Goal: Check status: Check status

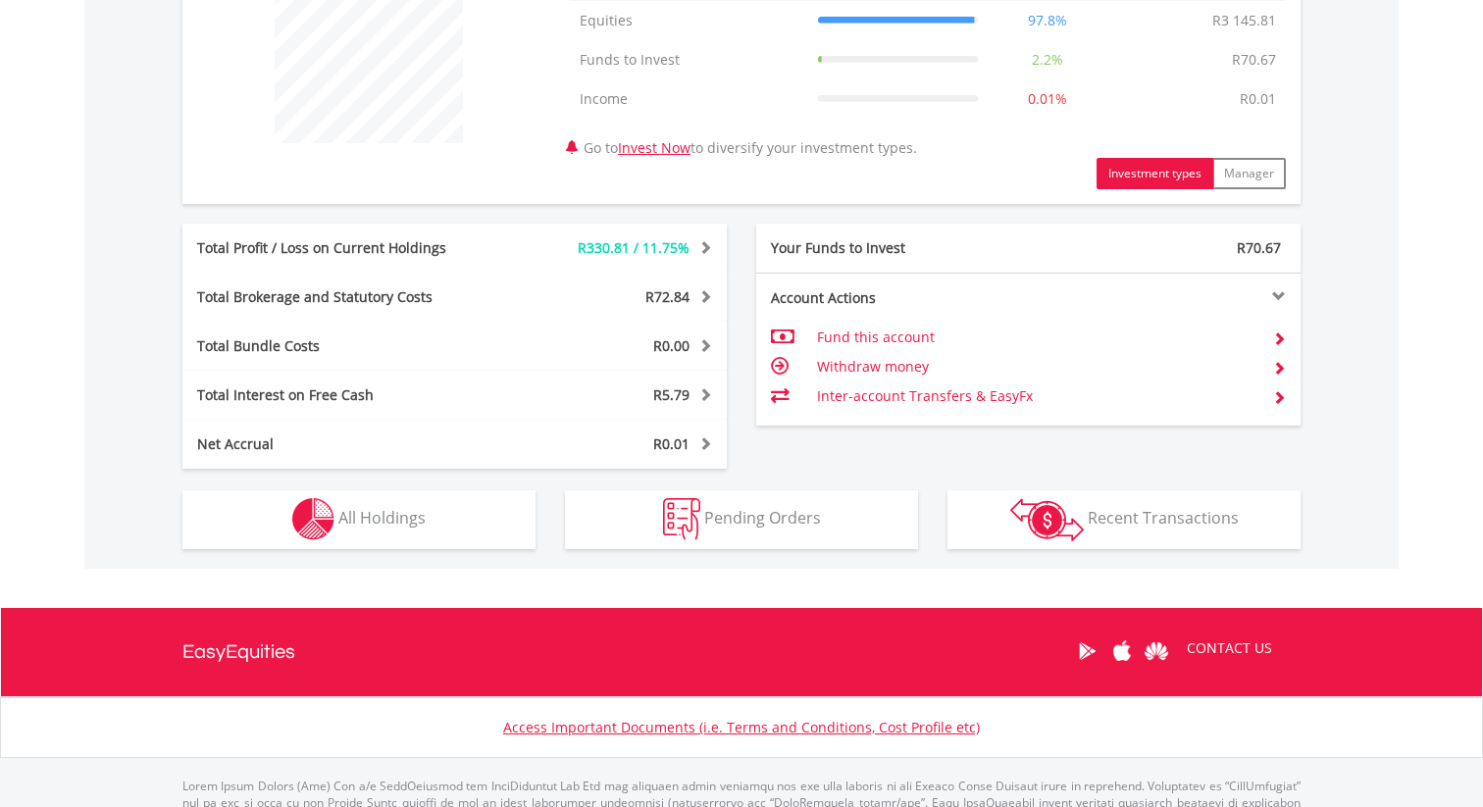
scroll to position [891, 0]
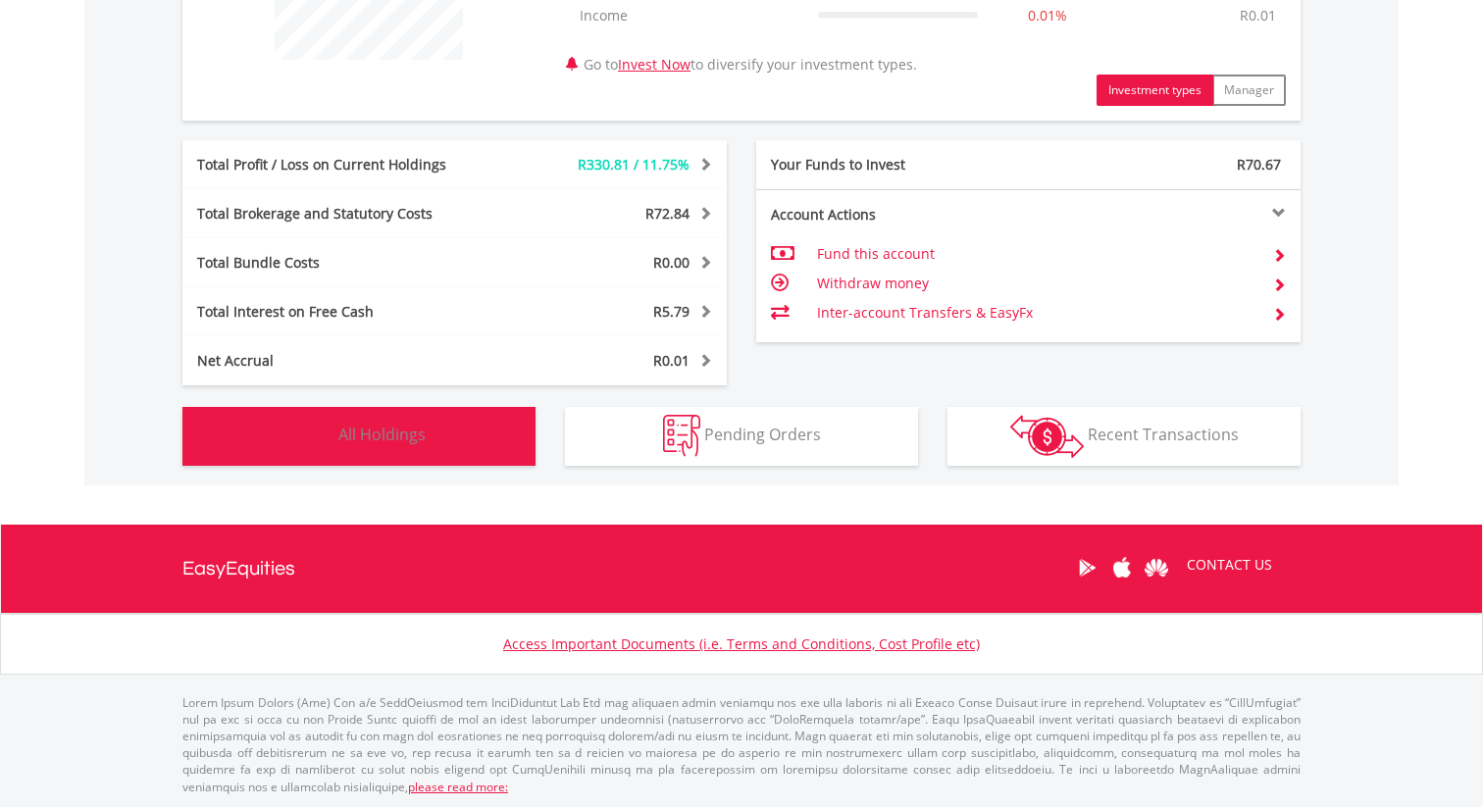
click at [433, 448] on button "Holdings All Holdings" at bounding box center [358, 436] width 353 height 59
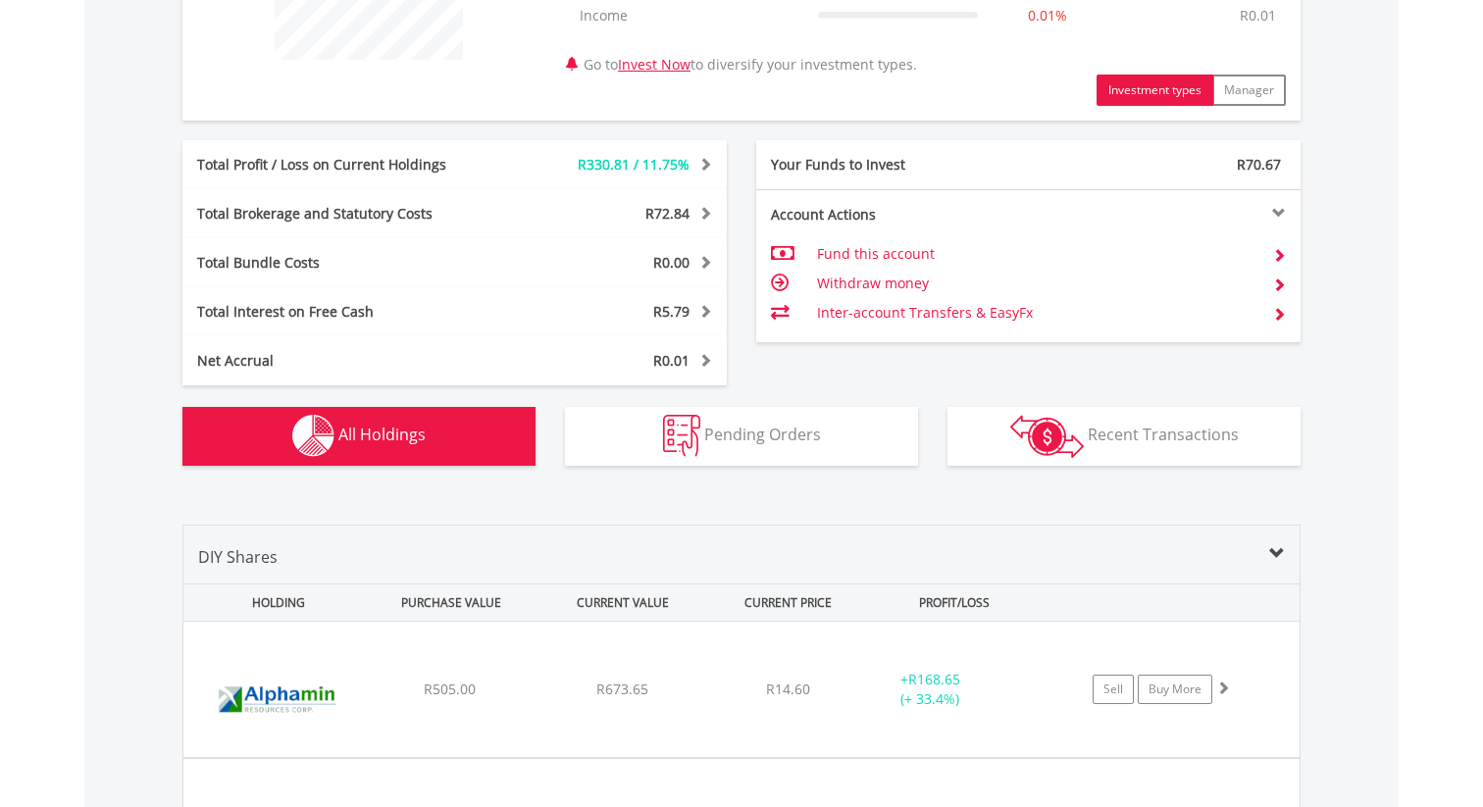
scroll to position [1415, 0]
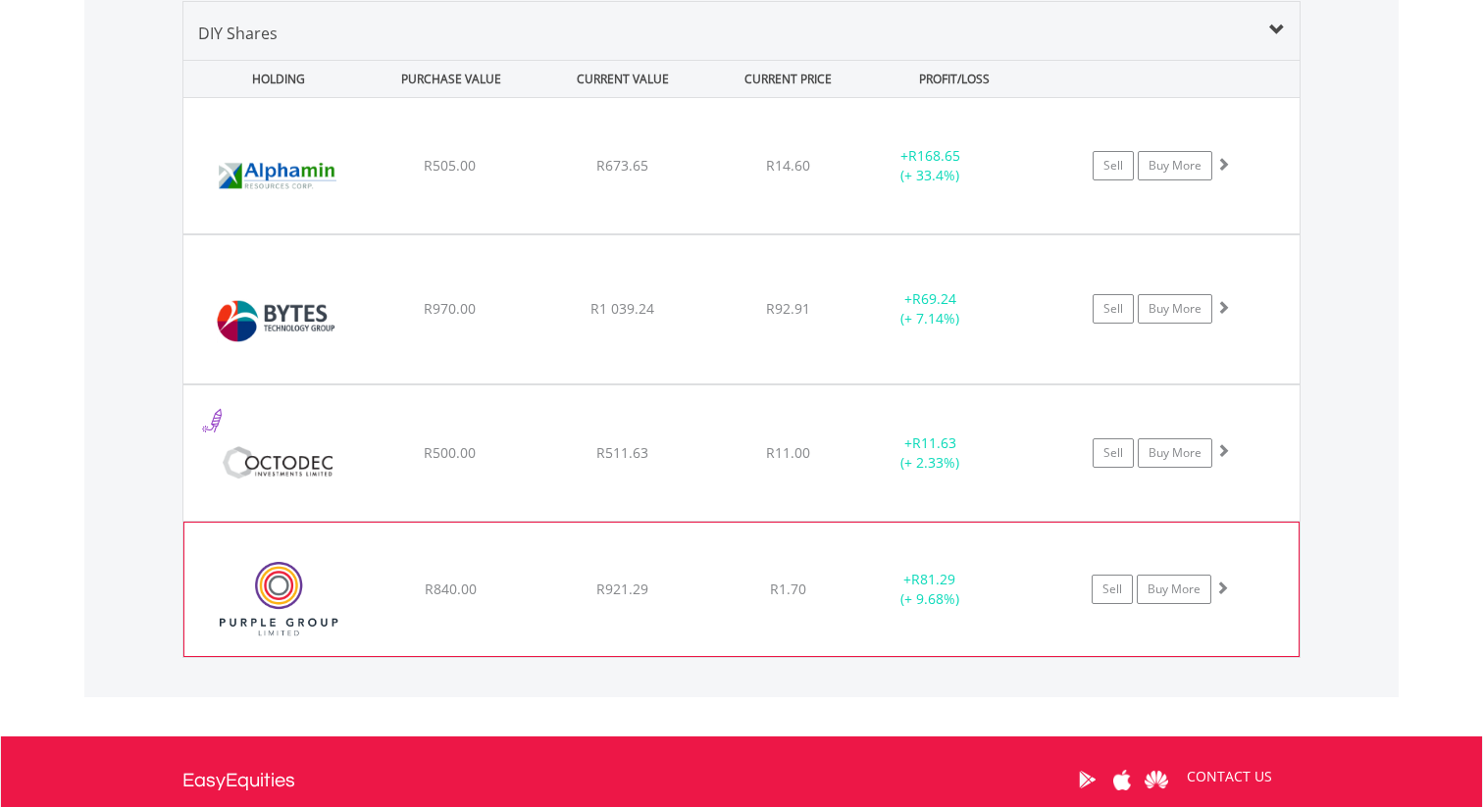
click at [715, 233] on div "﻿ Purple Group Limited R840.00 R921.29 R1.70 + R81.29 (+ 9.68%) Sell Buy More" at bounding box center [741, 165] width 1116 height 135
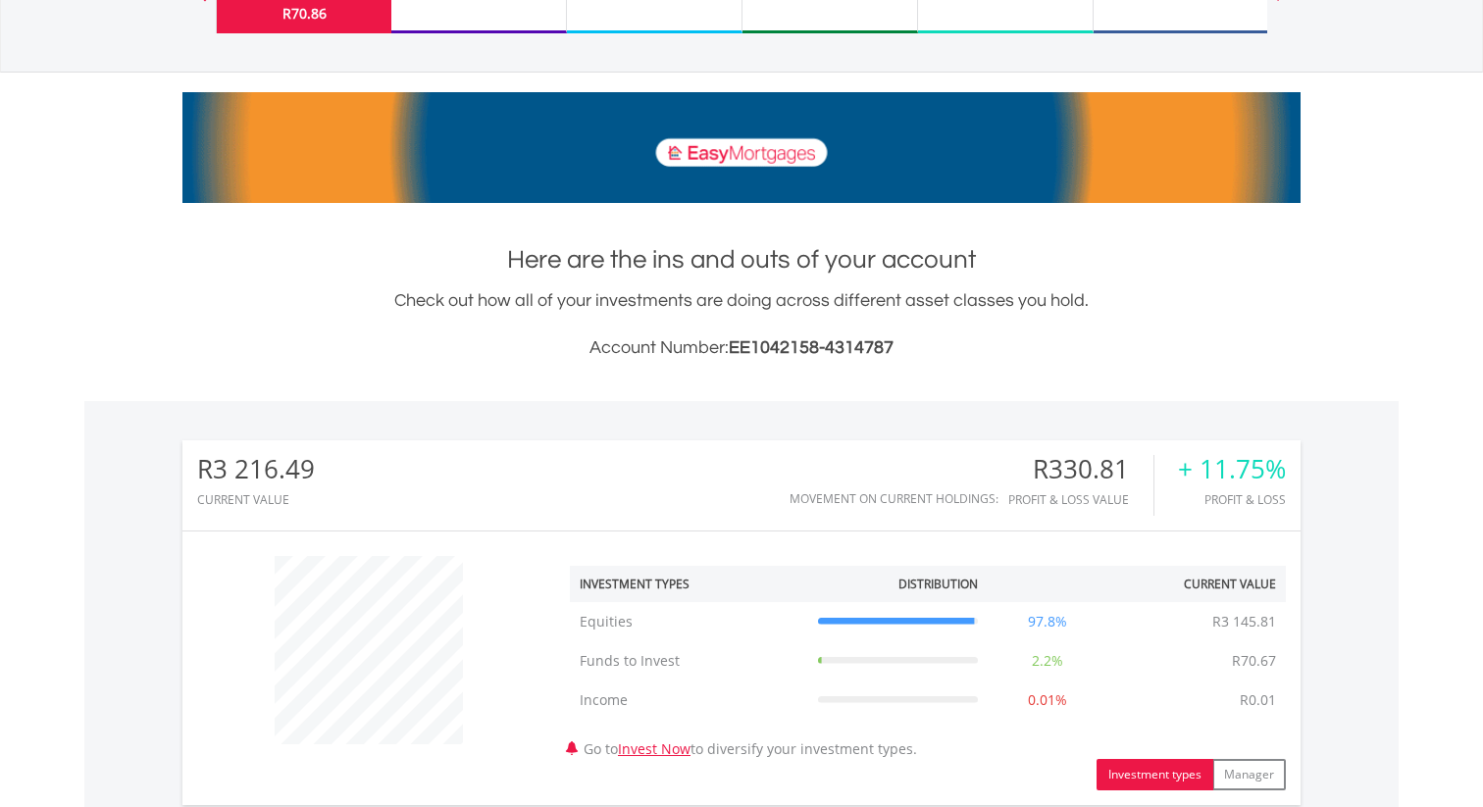
scroll to position [125, 0]
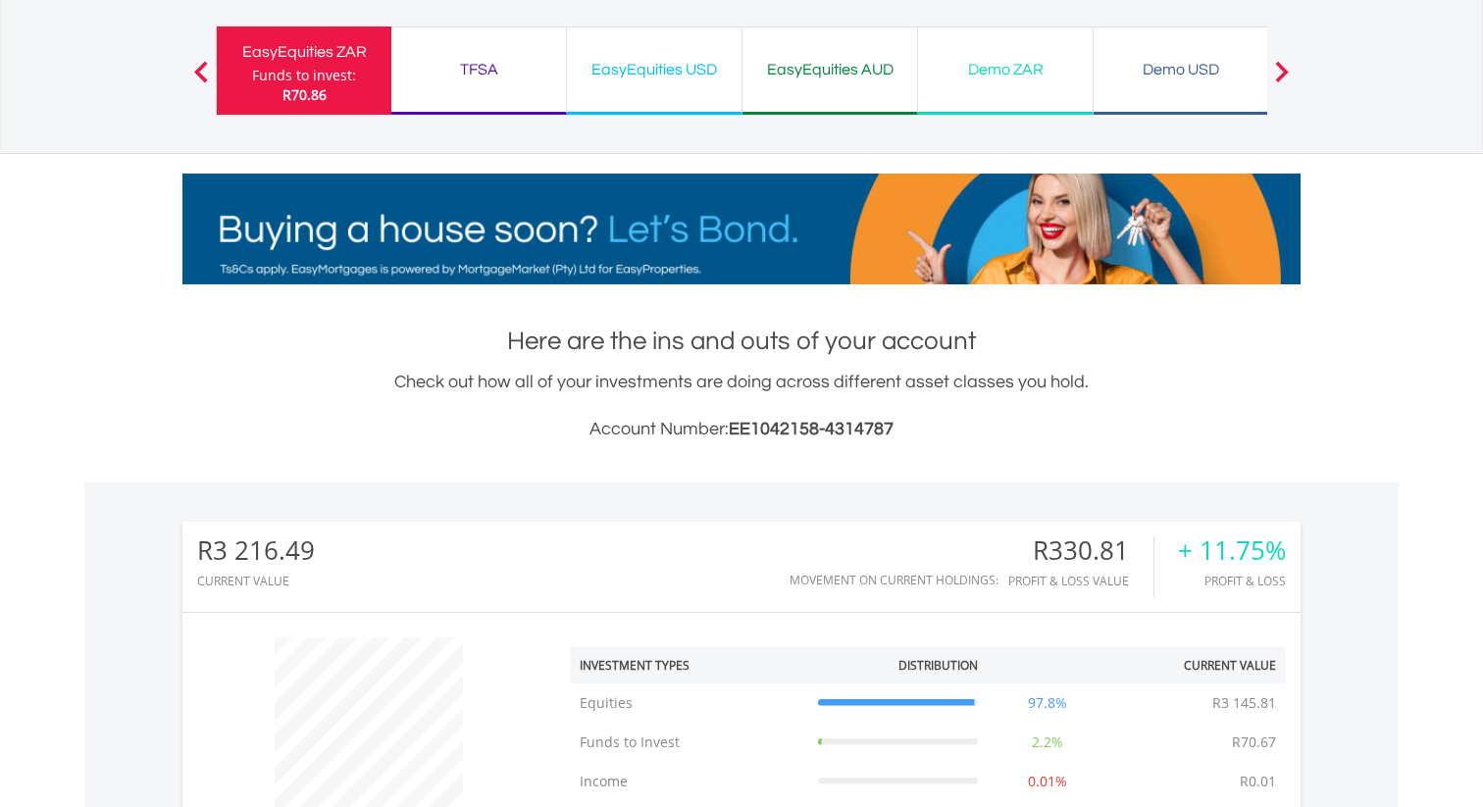
click at [704, 27] on div "EasyEquities USD Funds to invest: R70.86" at bounding box center [655, 70] width 176 height 88
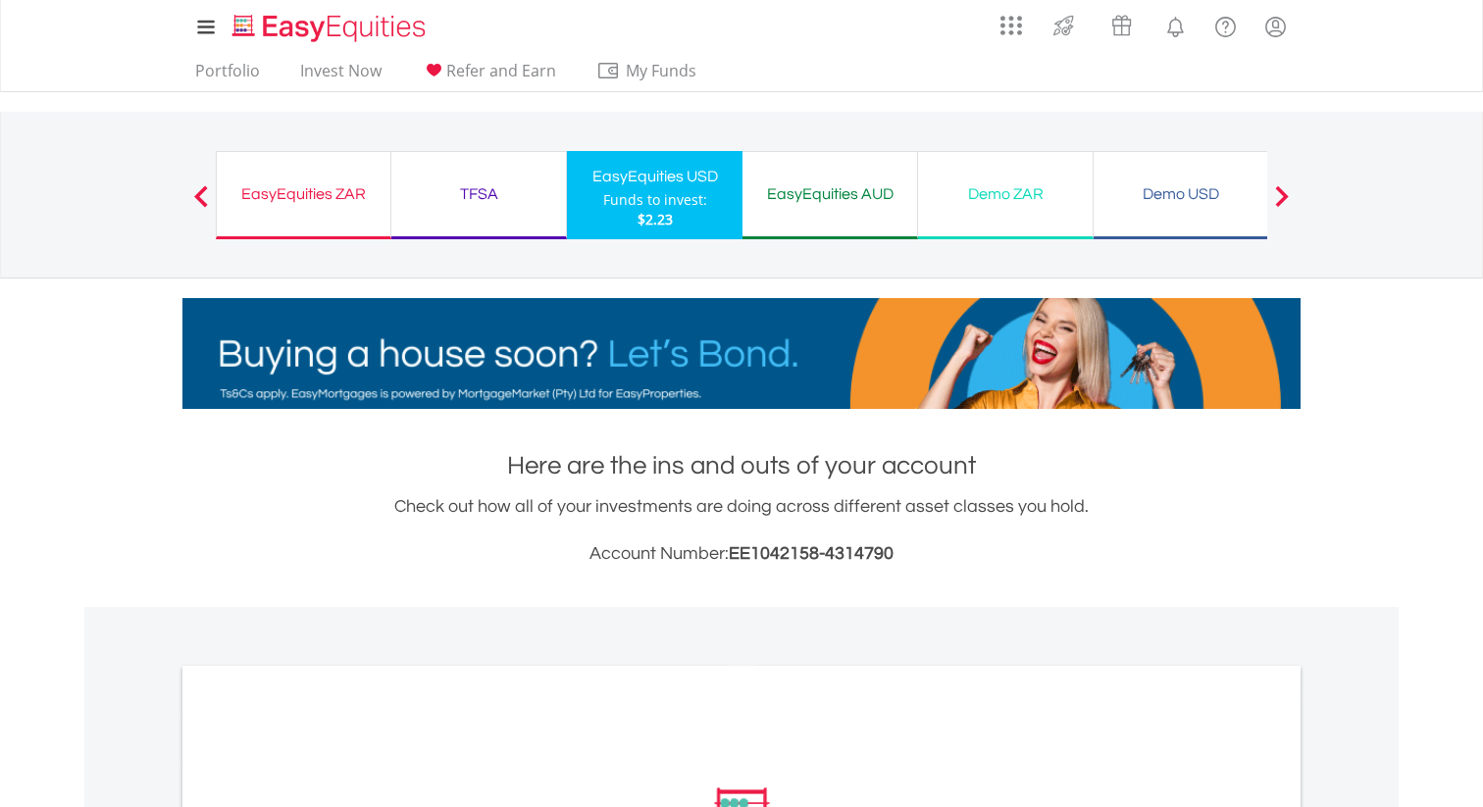
click at [678, 198] on div "Funds to invest:" at bounding box center [655, 200] width 104 height 20
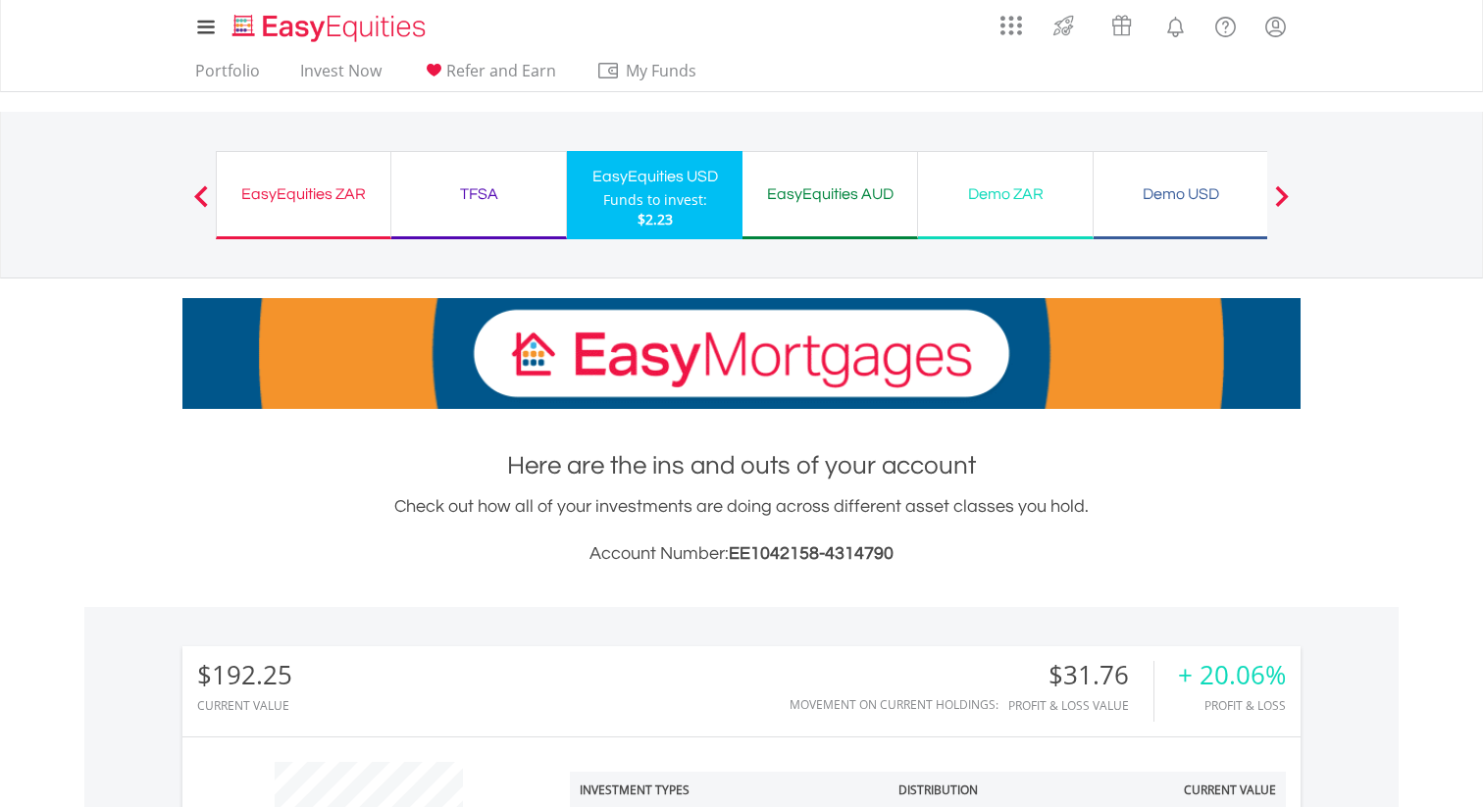
scroll to position [188, 373]
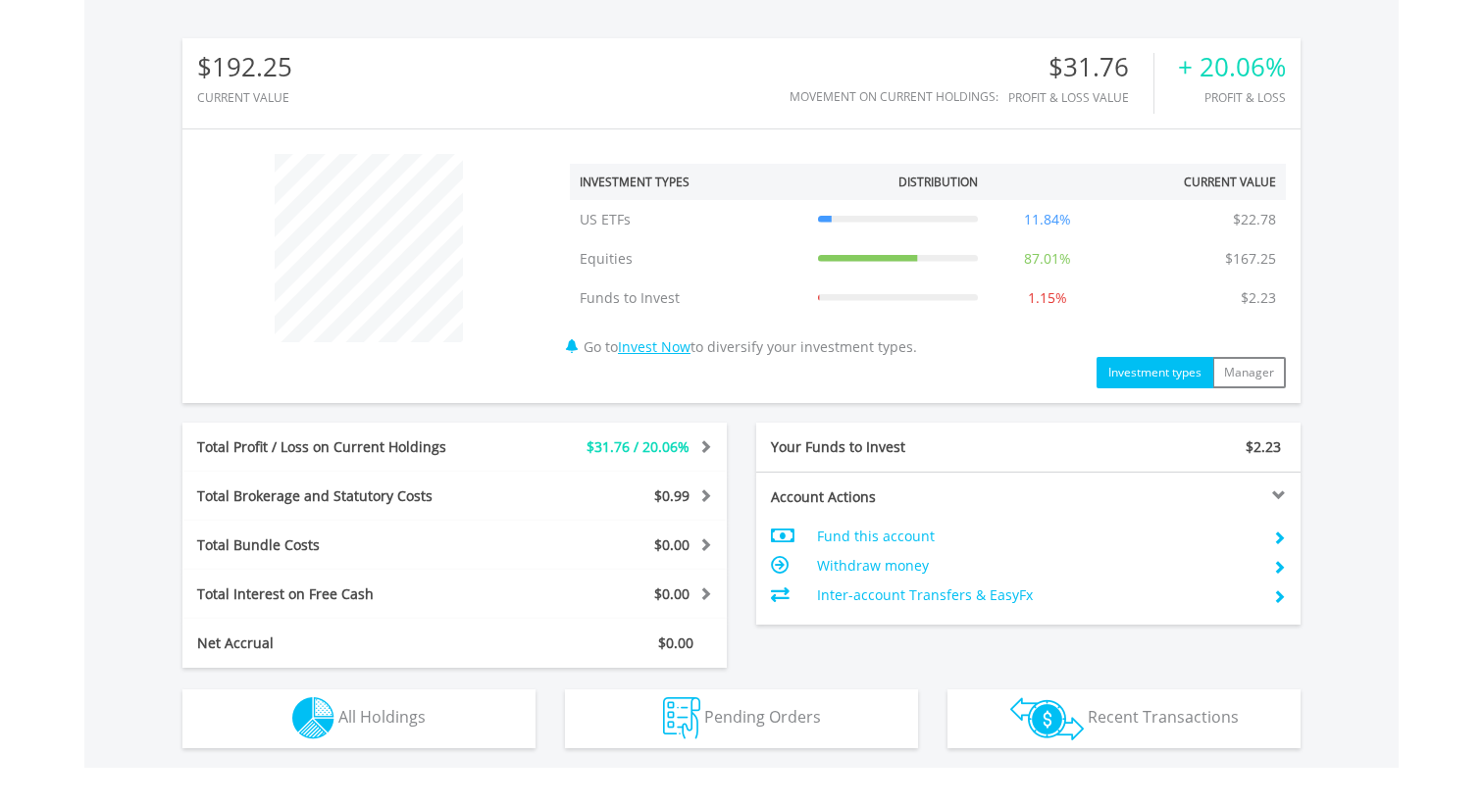
scroll to position [611, 0]
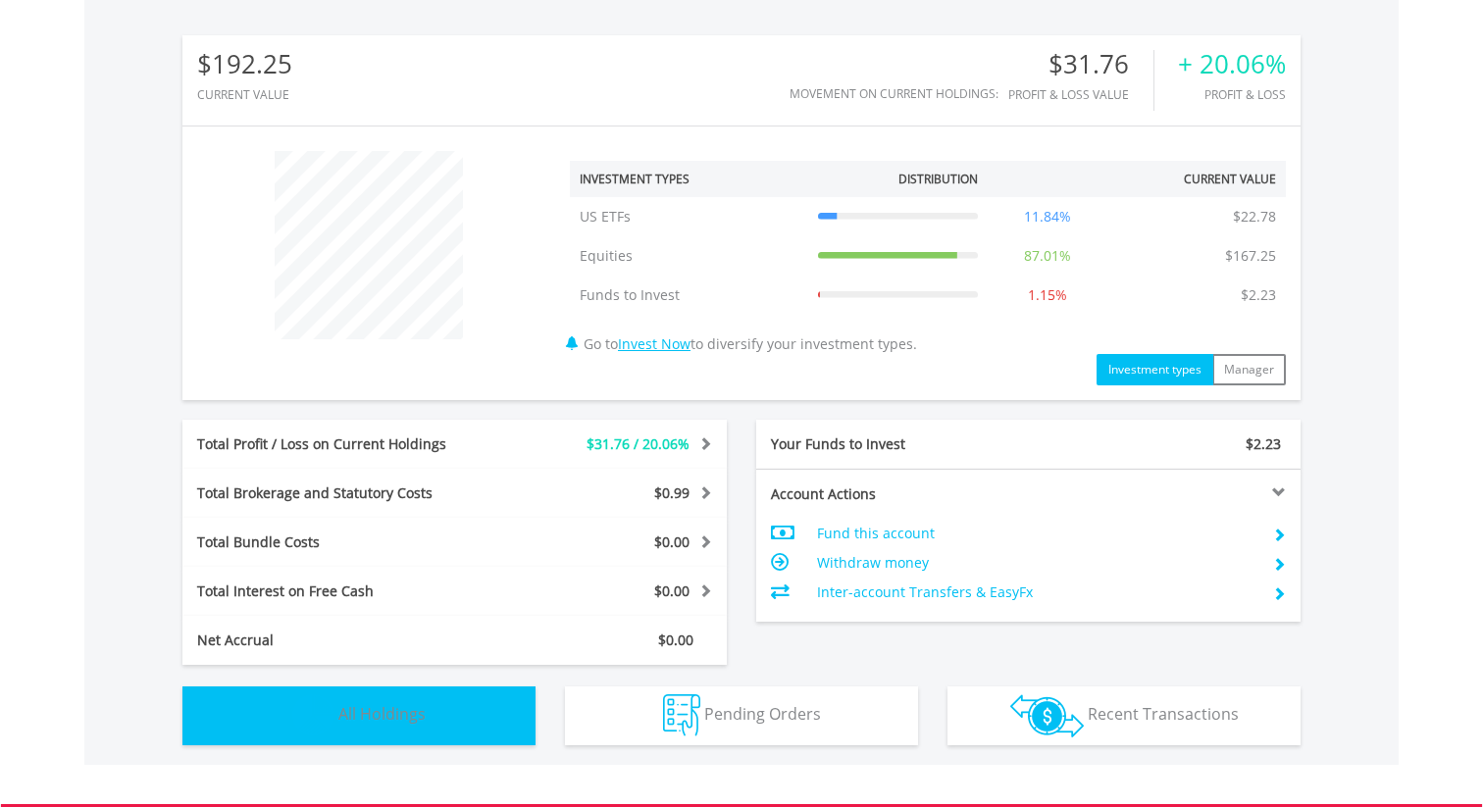
click at [337, 707] on button "Holdings All Holdings" at bounding box center [358, 716] width 353 height 59
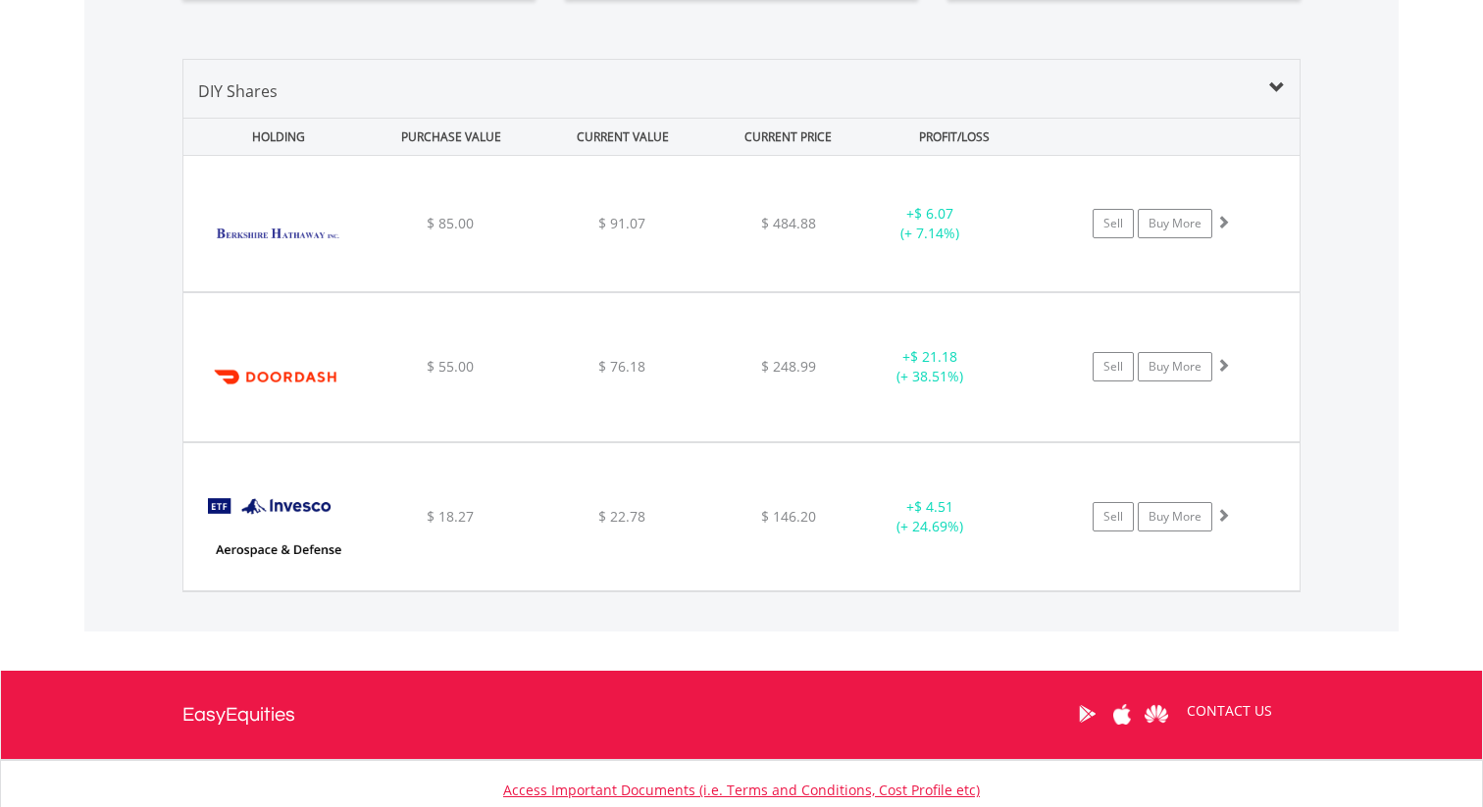
scroll to position [1362, 0]
